Goal: Task Accomplishment & Management: Complete application form

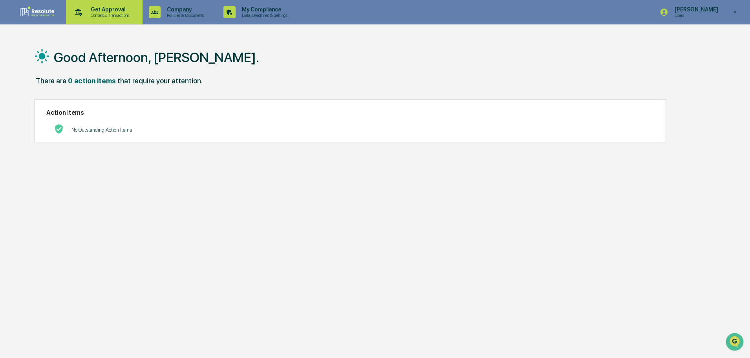
click at [110, 12] on p "Get Approval" at bounding box center [108, 9] width 49 height 6
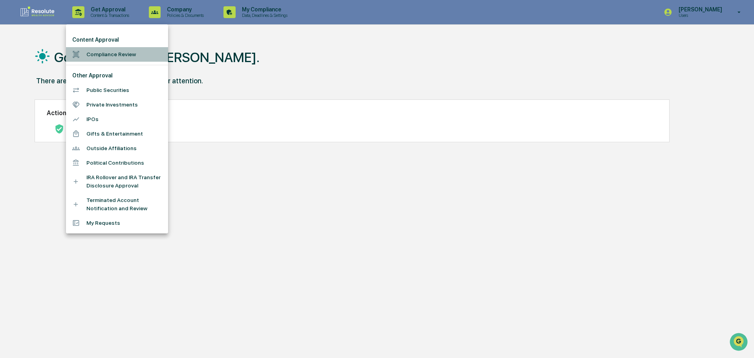
click at [107, 55] on li "Compliance Review" at bounding box center [117, 54] width 102 height 15
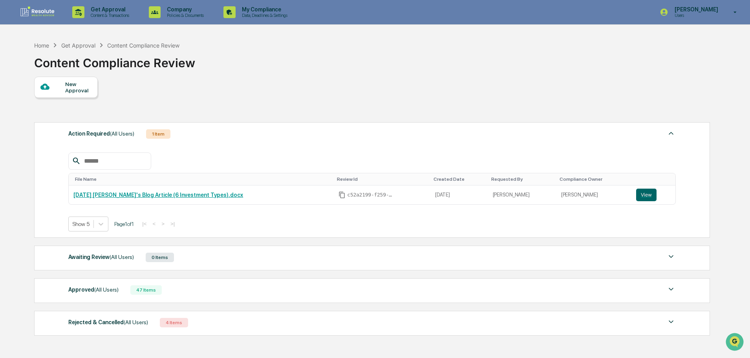
click at [106, 291] on span "(All Users)" at bounding box center [106, 289] width 24 height 6
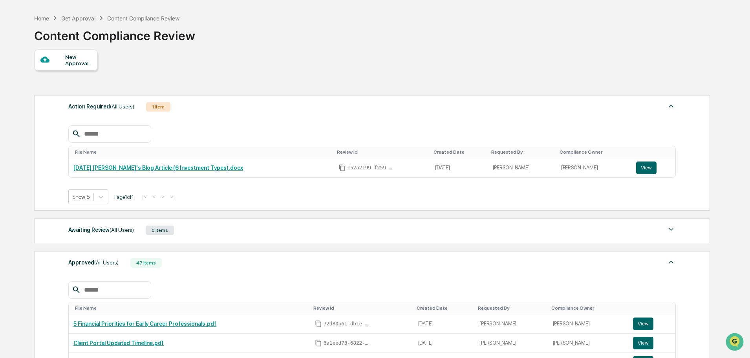
scroll to position [79, 0]
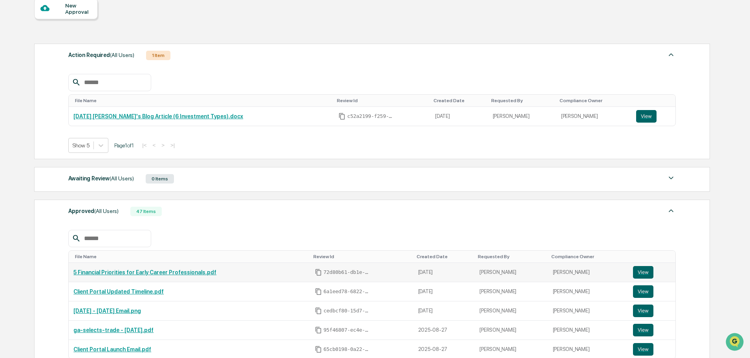
click at [112, 269] on link "5 Financial Priorities for Early Career Professionals.pdf" at bounding box center [144, 272] width 143 height 6
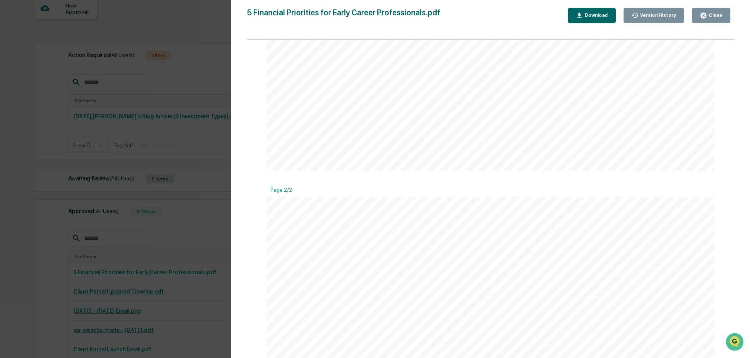
scroll to position [471, 0]
click at [709, 16] on div "Close" at bounding box center [714, 15] width 15 height 5
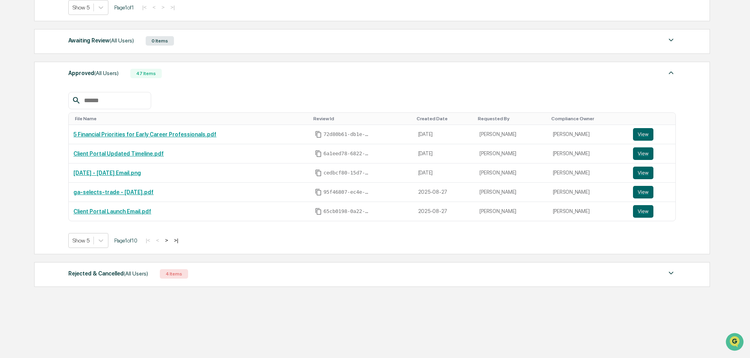
scroll to position [0, 0]
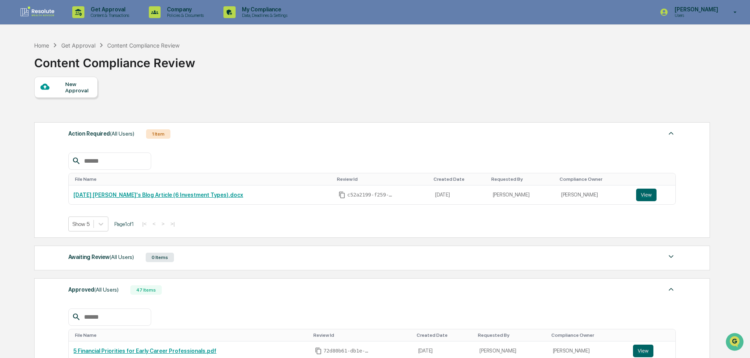
click at [55, 92] on div "New Approval" at bounding box center [66, 87] width 64 height 21
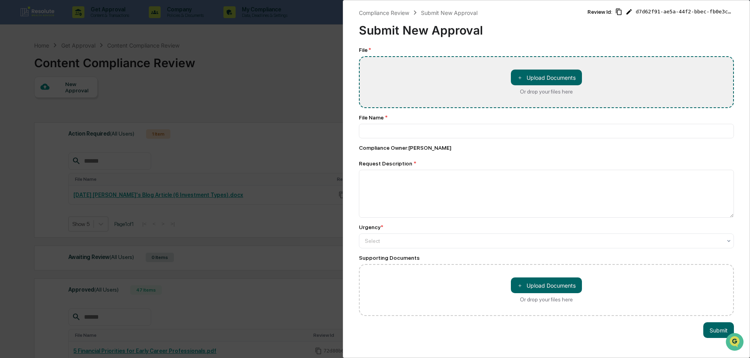
type input "**********"
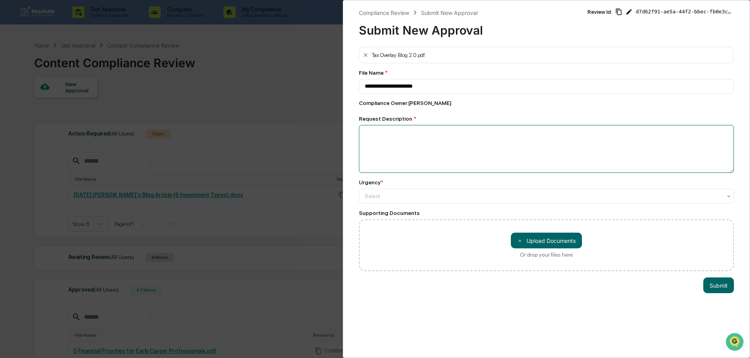
click at [413, 154] on textarea at bounding box center [546, 149] width 375 height 48
type textarea "*"
type textarea "**********"
click at [387, 196] on div at bounding box center [543, 196] width 357 height 8
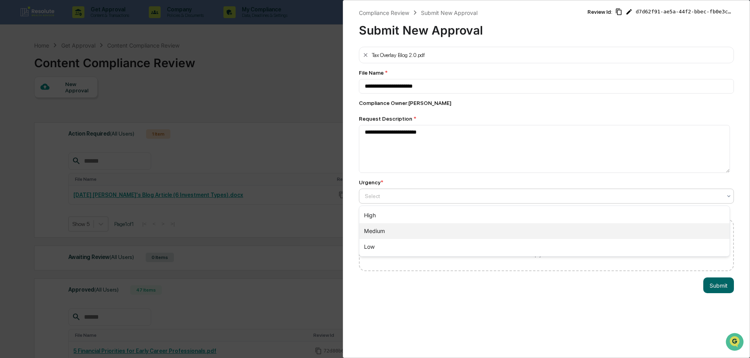
click at [377, 232] on div "Medium" at bounding box center [544, 231] width 370 height 16
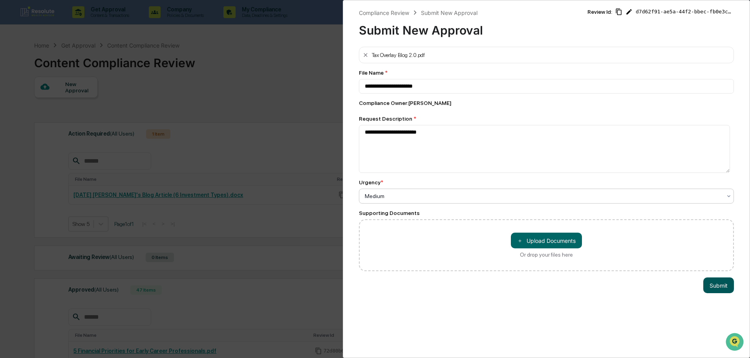
click at [716, 284] on button "Submit" at bounding box center [718, 285] width 31 height 16
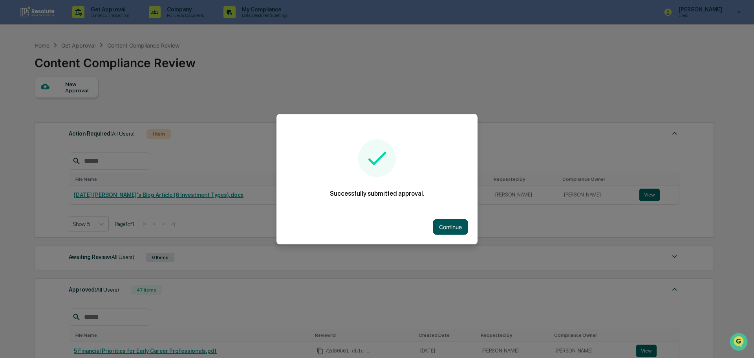
click at [456, 227] on button "Continue" at bounding box center [450, 227] width 35 height 16
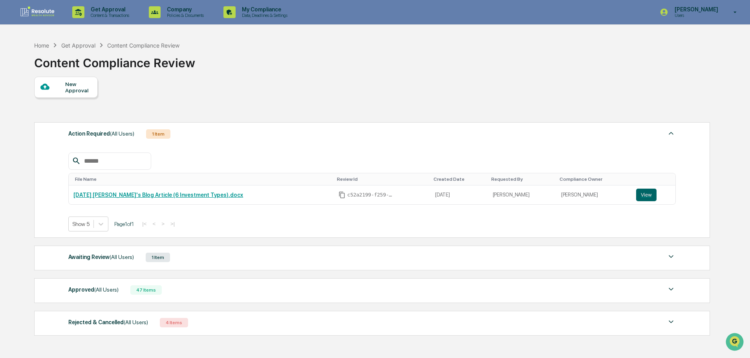
click at [67, 256] on div "Awaiting Review (All Users) 1 Item File Name Review Id Created Date Requested B…" at bounding box center [372, 257] width 676 height 25
click at [79, 254] on div "Awaiting Review (All Users)" at bounding box center [101, 257] width 66 height 10
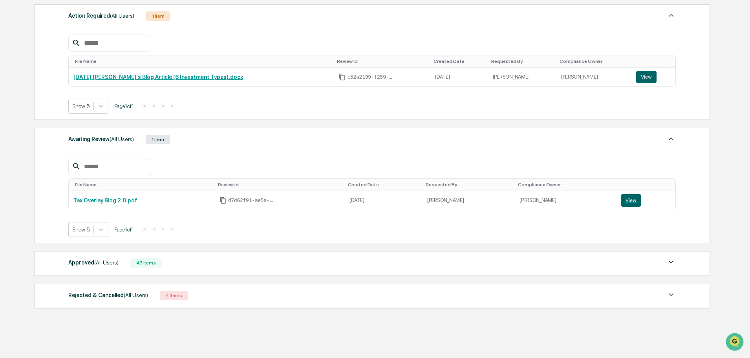
scroll to position [139, 0]
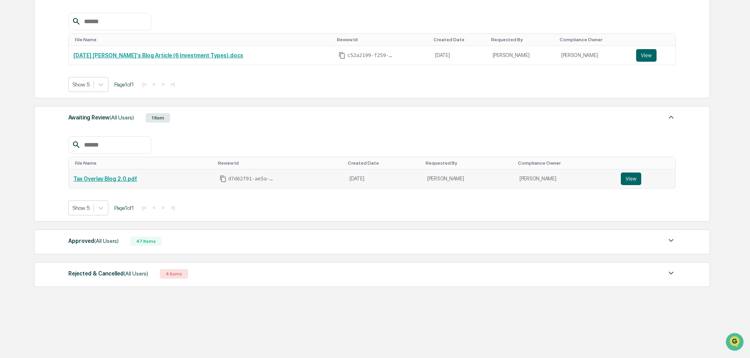
click at [116, 178] on link "Tax Overlay Blog 2.0.pdf" at bounding box center [105, 179] width 64 height 6
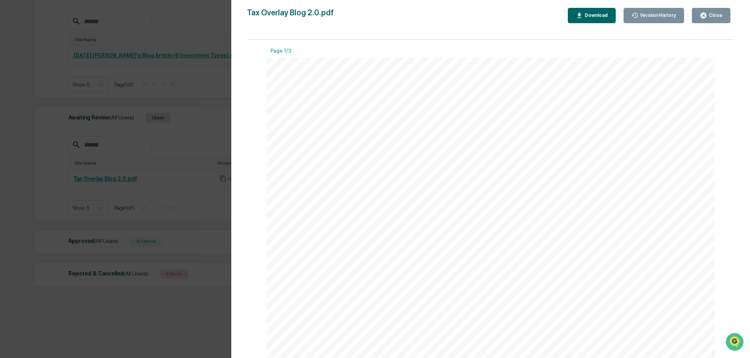
click at [718, 18] on div "Close" at bounding box center [714, 15] width 15 height 5
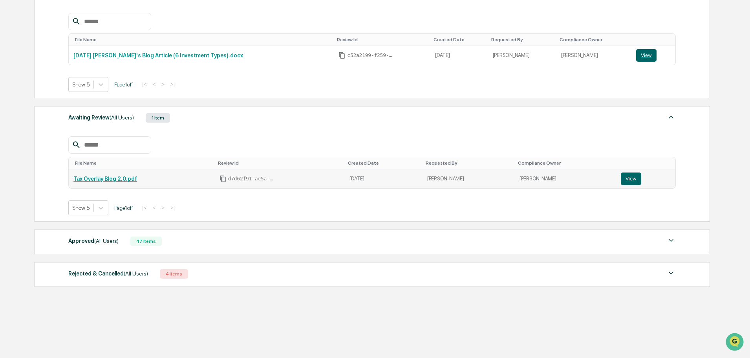
click at [117, 177] on link "Tax Overlay Blog 2.0.pdf" at bounding box center [105, 179] width 64 height 6
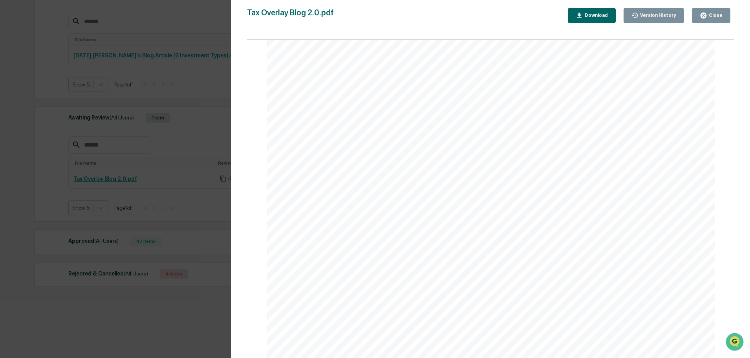
scroll to position [1492, 0]
click at [713, 13] on div "Close" at bounding box center [714, 15] width 15 height 5
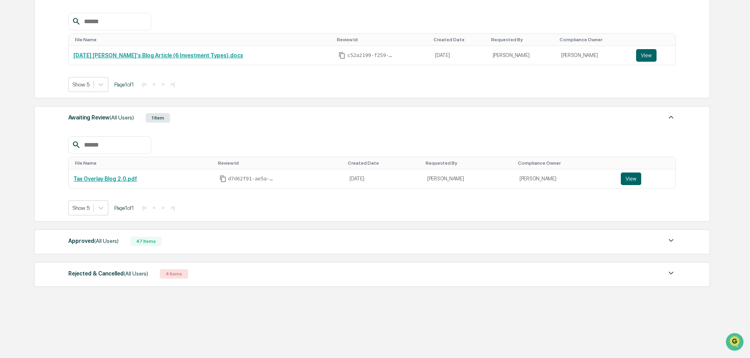
click at [97, 241] on span "(All Users)" at bounding box center [106, 241] width 24 height 6
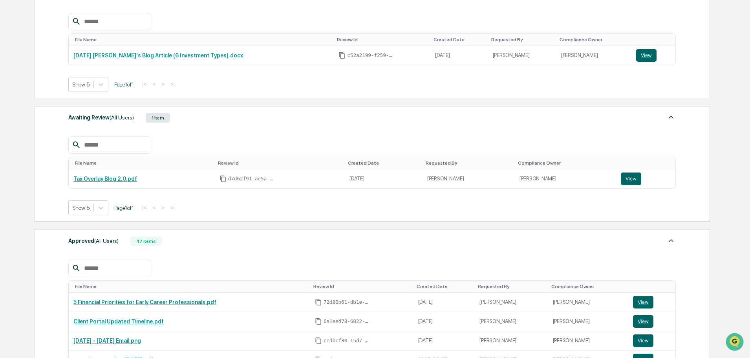
click at [97, 241] on span "(All Users)" at bounding box center [106, 241] width 24 height 6
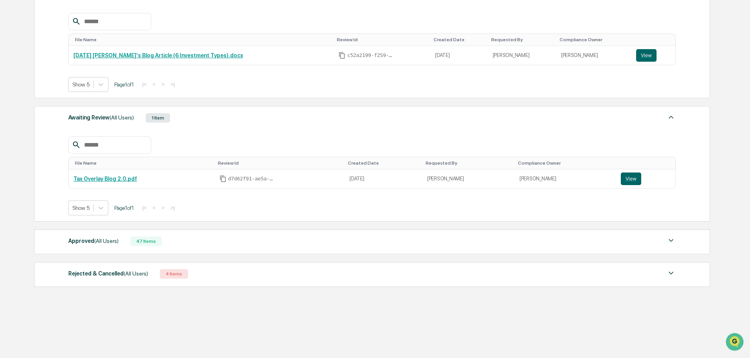
click at [100, 284] on div "Rejected & Cancelled (All Users) 4 Items File Name Review Id Created Date Reque…" at bounding box center [372, 274] width 676 height 25
click at [102, 280] on div "Rejected & Cancelled (All Users) 4 Items File Name Review Id Created Date Reque…" at bounding box center [372, 274] width 676 height 25
click at [103, 276] on div "Rejected & Cancelled (All Users)" at bounding box center [108, 273] width 80 height 10
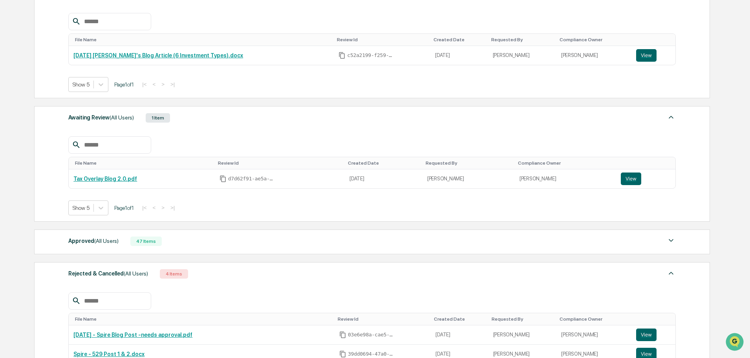
click at [103, 273] on div "Rejected & Cancelled (All Users)" at bounding box center [108, 273] width 80 height 10
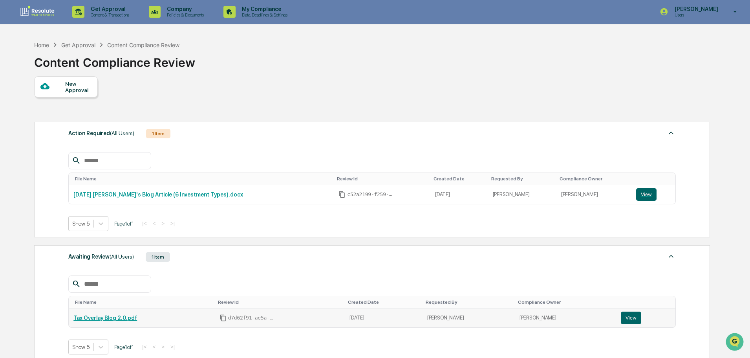
scroll to position [0, 0]
click at [105, 14] on p "Content & Transactions" at bounding box center [108, 15] width 49 height 5
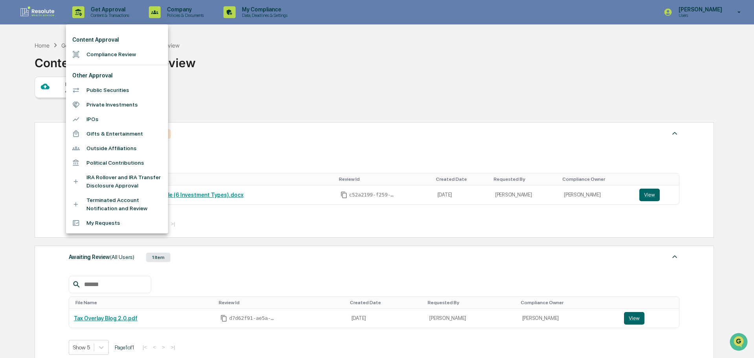
click at [103, 49] on li "Compliance Review" at bounding box center [117, 54] width 102 height 15
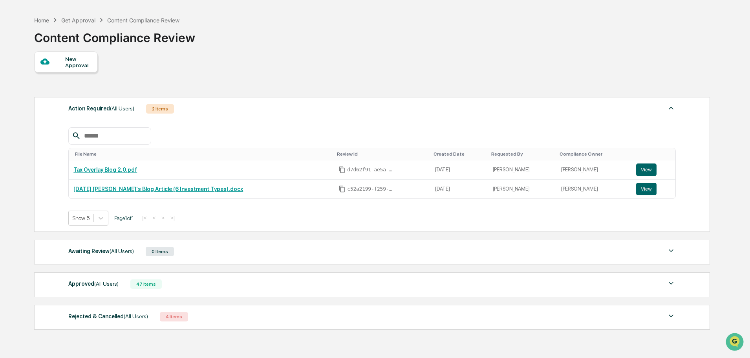
scroll to position [39, 0]
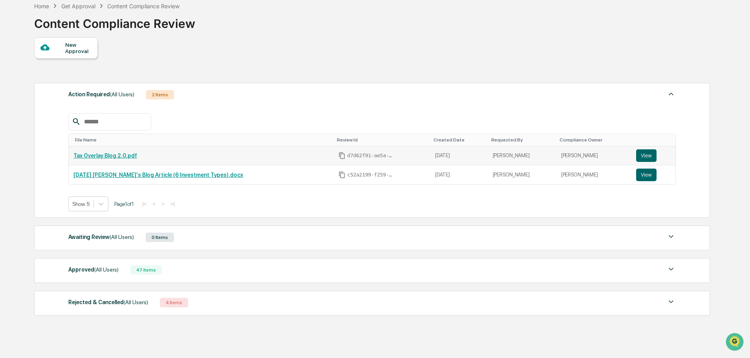
click at [96, 155] on link "Tax Overlay Blog 2.0.pdf" at bounding box center [105, 155] width 64 height 6
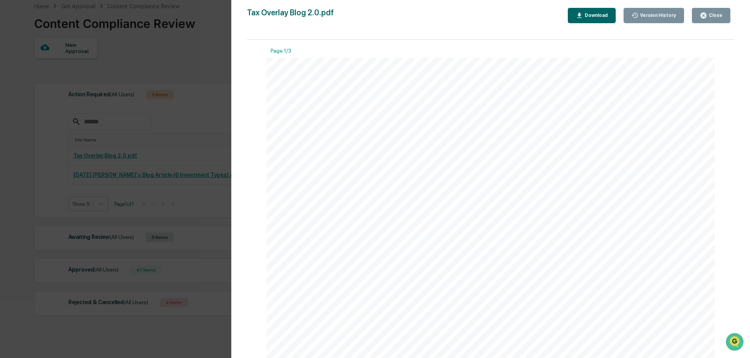
click at [712, 20] on button "Close" at bounding box center [711, 15] width 38 height 15
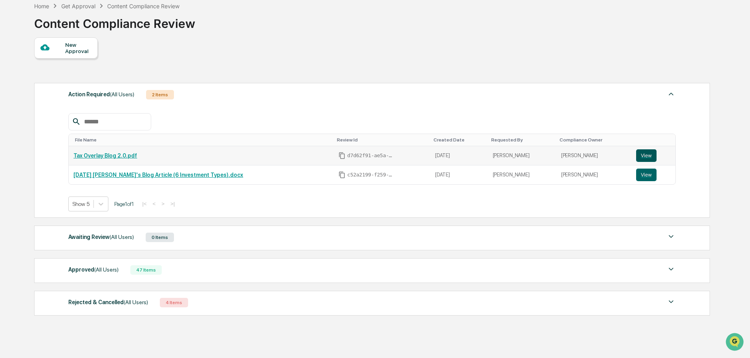
click at [638, 154] on button "View" at bounding box center [646, 155] width 20 height 13
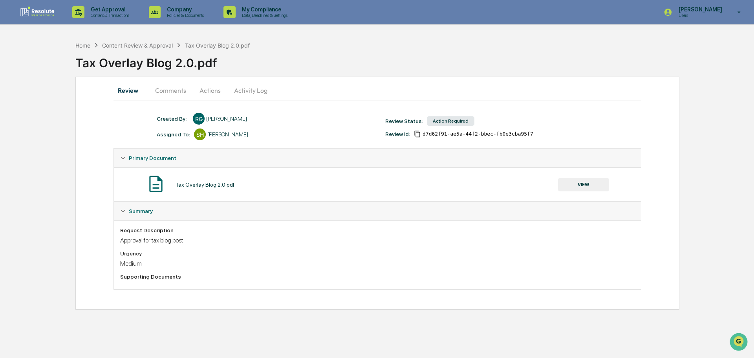
click at [206, 95] on button "Actions" at bounding box center [209, 90] width 35 height 19
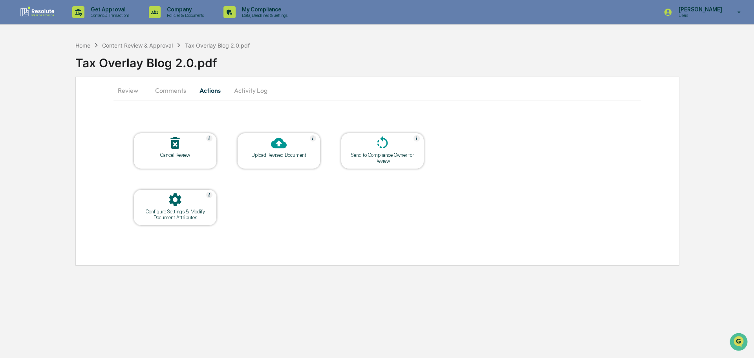
click at [276, 154] on div "Upload Revised Document" at bounding box center [279, 155] width 71 height 6
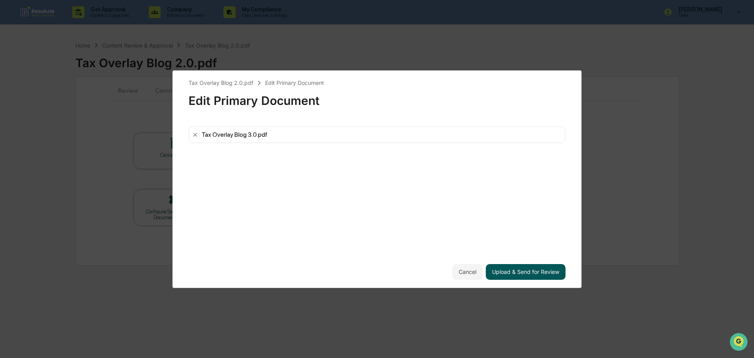
click at [503, 272] on button "Upload & Send for Review" at bounding box center [526, 272] width 80 height 16
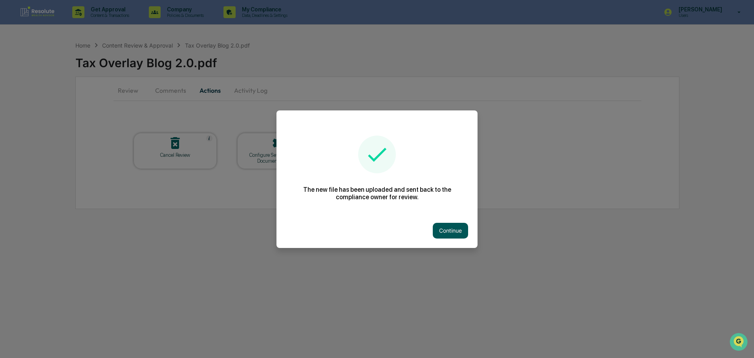
click at [457, 230] on button "Continue" at bounding box center [450, 231] width 35 height 16
